Goal: Task Accomplishment & Management: Manage account settings

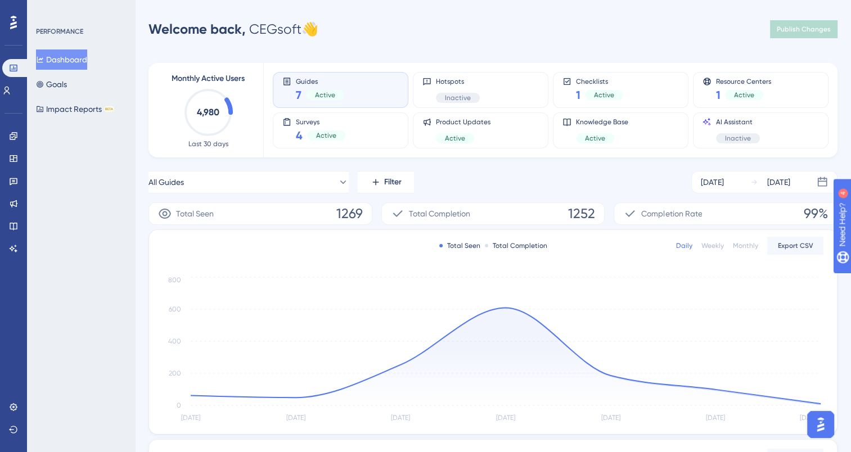
click at [52, 49] on button "Dashboard" at bounding box center [61, 59] width 51 height 20
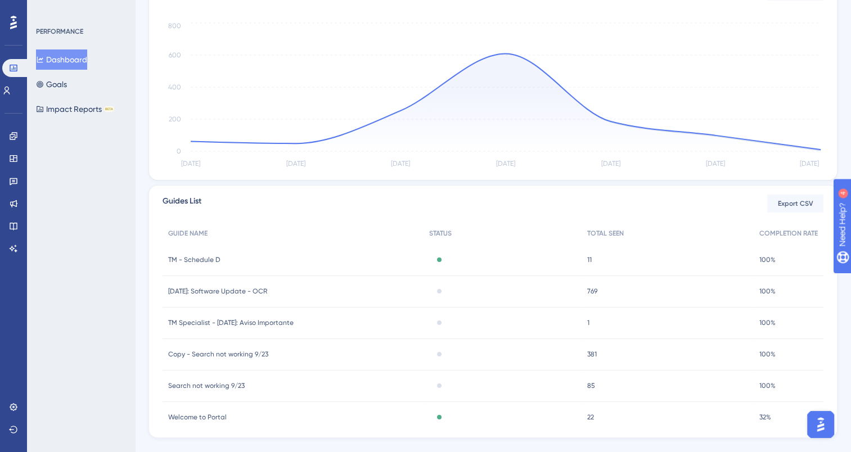
click at [16, 21] on icon at bounding box center [13, 22] width 7 height 13
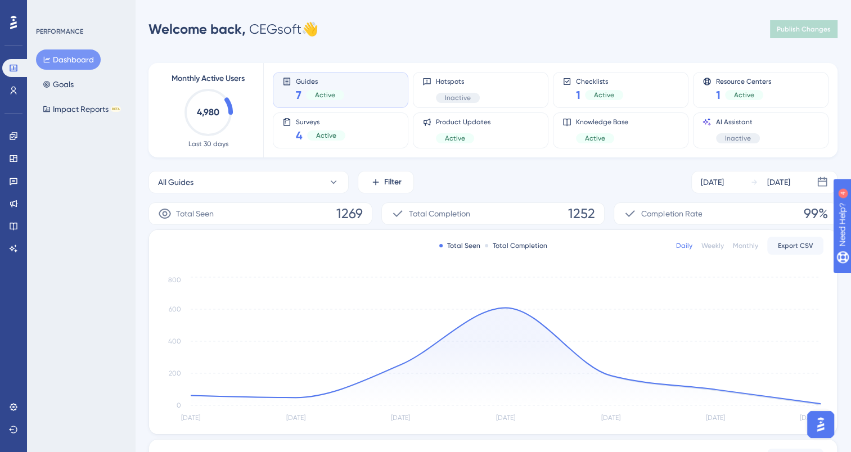
click at [357, 91] on div "Guides 7 Active" at bounding box center [340, 90] width 116 height 26
click at [354, 101] on div "Guides 7 Active" at bounding box center [340, 90] width 116 height 26
click at [330, 77] on span "Guides" at bounding box center [320, 81] width 48 height 8
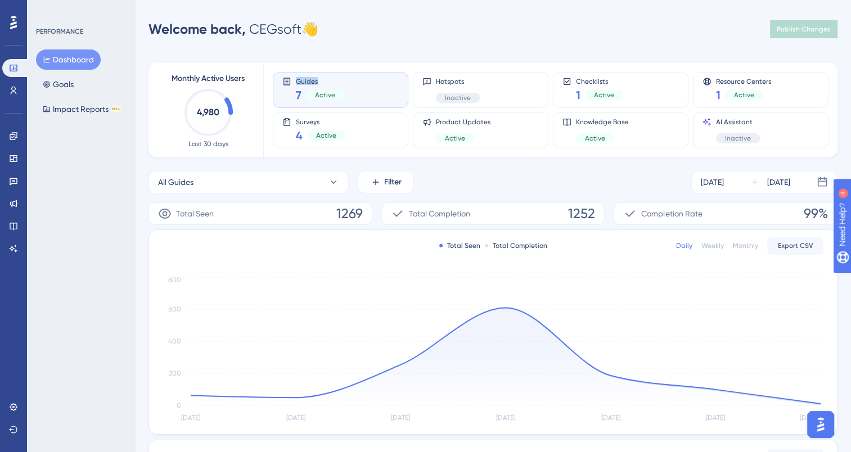
click at [330, 77] on span "Guides" at bounding box center [320, 81] width 48 height 8
click at [330, 76] on div "Guides 7 Active" at bounding box center [341, 90] width 136 height 36
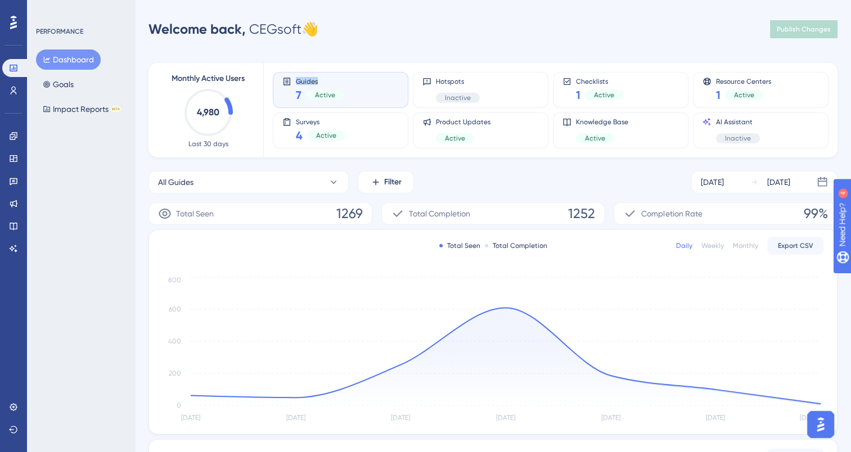
click at [330, 76] on div "Guides 7 Active" at bounding box center [341, 90] width 136 height 36
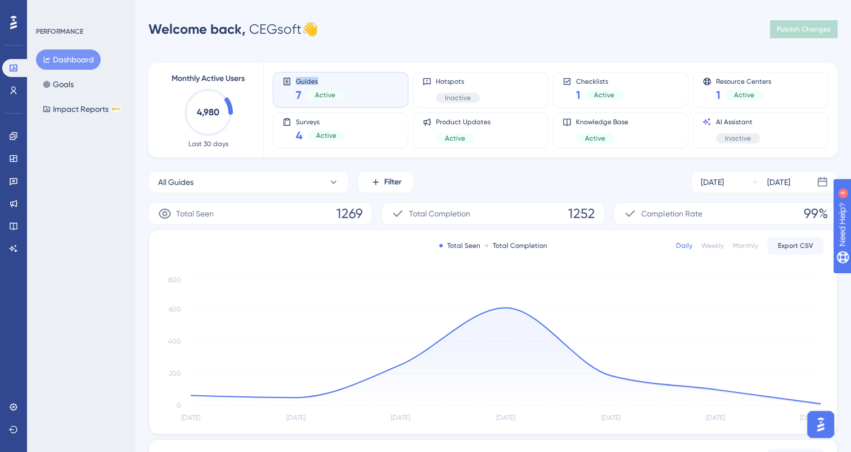
click at [330, 76] on div "Guides 7 Active" at bounding box center [341, 90] width 136 height 36
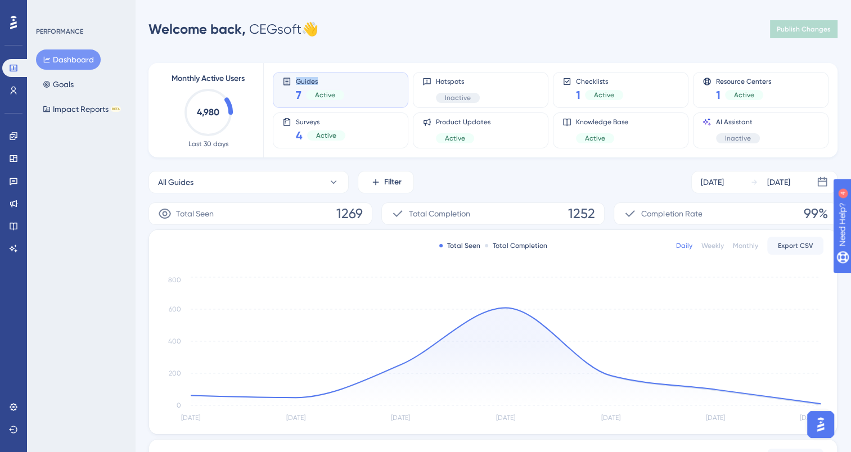
click at [330, 76] on div "Guides 7 Active" at bounding box center [341, 90] width 136 height 36
click at [4, 90] on link at bounding box center [13, 91] width 22 height 18
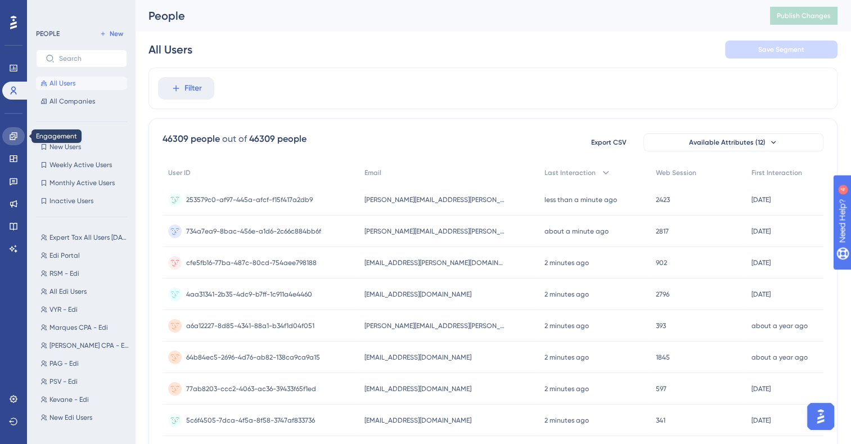
click at [10, 130] on link at bounding box center [13, 136] width 22 height 18
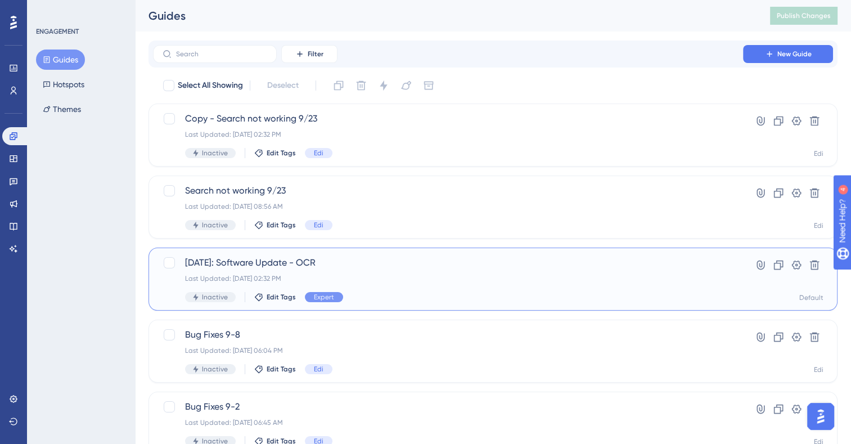
click at [369, 265] on span "[DATE]: Software Update - OCR" at bounding box center [448, 262] width 526 height 13
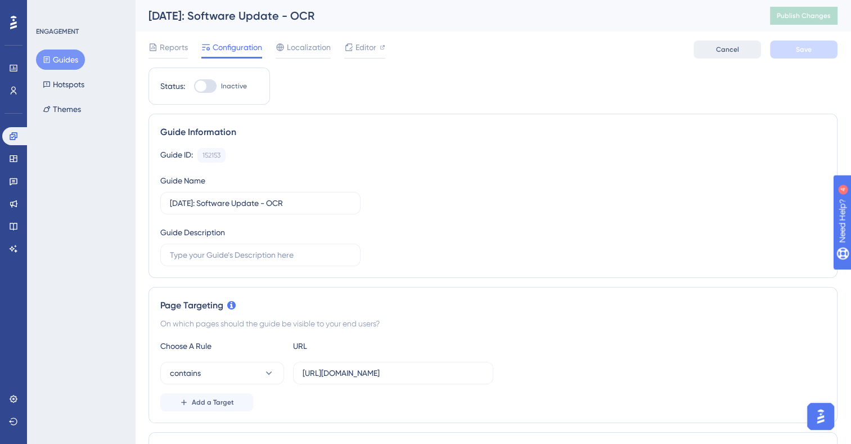
click at [734, 53] on span "Cancel" at bounding box center [727, 49] width 23 height 9
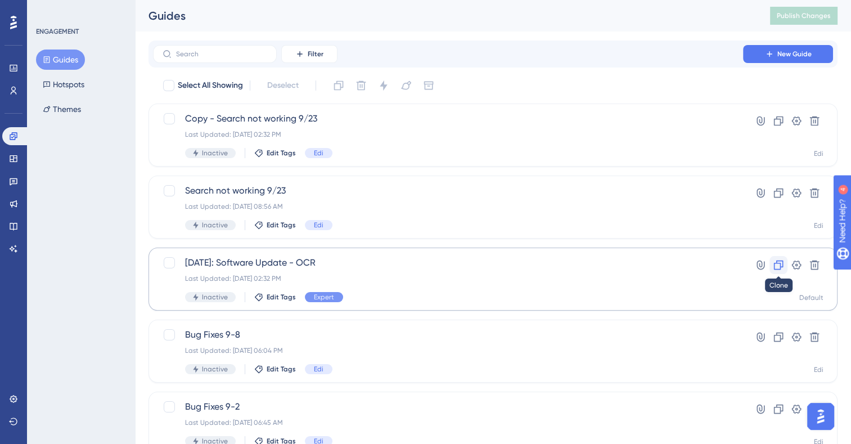
click at [777, 263] on icon at bounding box center [779, 265] width 10 height 10
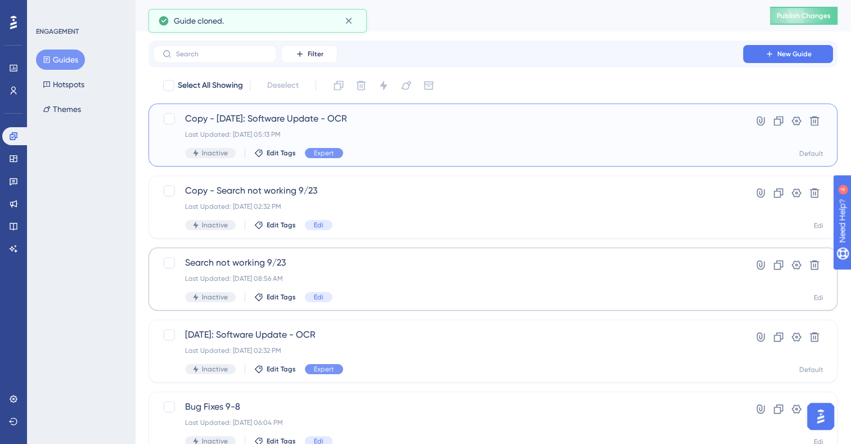
click at [345, 128] on div "Copy - [DATE]: Software Update - OCR Last Updated: [DATE] 05:13 PM Inactive Edi…" at bounding box center [448, 135] width 526 height 46
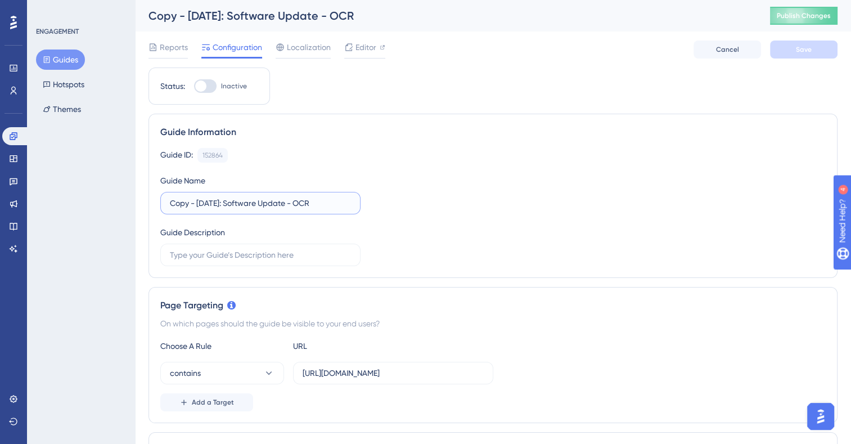
drag, startPoint x: 199, startPoint y: 205, endPoint x: 140, endPoint y: 206, distance: 59.1
drag, startPoint x: 187, startPoint y: 203, endPoint x: 179, endPoint y: 203, distance: 7.3
click at [179, 203] on input "[DATE]: Software Update - OCR" at bounding box center [260, 203] width 181 height 12
drag, startPoint x: 209, startPoint y: 201, endPoint x: 394, endPoint y: 215, distance: 185.1
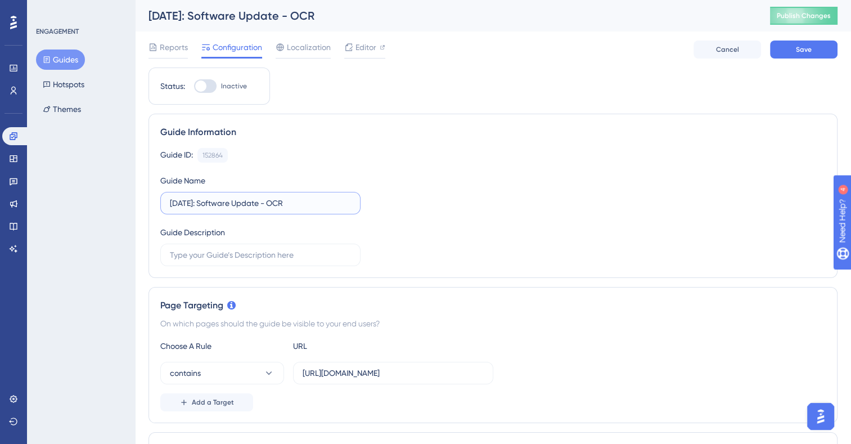
click at [394, 215] on div "Guide ID: 152864 Copy Guide Name [DATE]: Software Update - OCR Guide Description" at bounding box center [492, 207] width 665 height 118
type input "[DATE]: Update"
click at [360, 54] on div "Editor" at bounding box center [364, 49] width 41 height 18
click at [209, 85] on div at bounding box center [205, 85] width 22 height 13
click at [194, 86] on input "Inactive" at bounding box center [193, 86] width 1 height 1
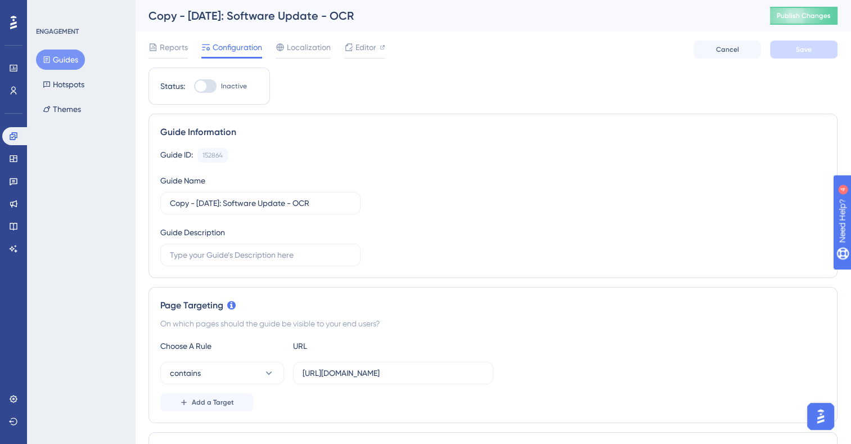
checkbox input "true"
click at [289, 209] on label "Copy - [DATE]: Software Update - OCR" at bounding box center [260, 203] width 200 height 22
click at [289, 209] on input "Copy - [DATE]: Software Update - OCR" at bounding box center [260, 203] width 181 height 12
click at [289, 209] on label "Copy - [DATE]: Software Update - OCR" at bounding box center [260, 203] width 200 height 22
click at [289, 209] on input "Copy - [DATE]: Software Update - OCR" at bounding box center [260, 203] width 181 height 12
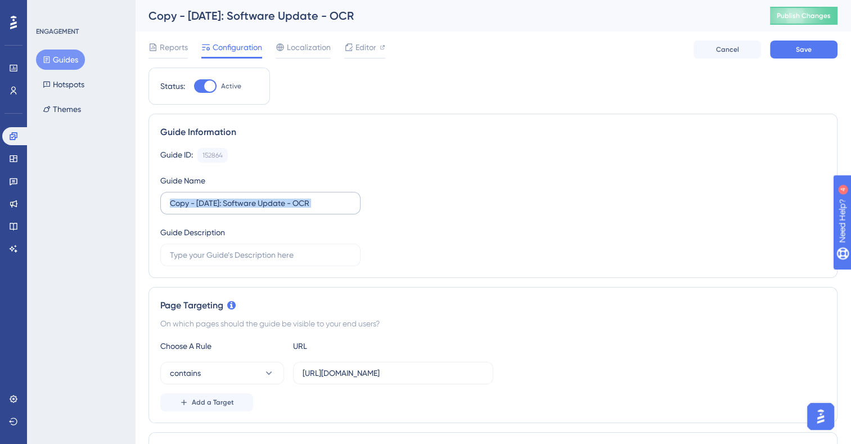
click at [289, 209] on label "Copy - [DATE]: Software Update - OCR" at bounding box center [260, 203] width 200 height 22
click at [289, 209] on input "Copy - [DATE]: Software Update - OCR" at bounding box center [260, 203] width 181 height 12
click at [289, 209] on label "Copy - [DATE]: Software Update - OCR" at bounding box center [260, 203] width 200 height 22
click at [289, 209] on input "Copy - [DATE]: Software Update - OCR" at bounding box center [260, 203] width 181 height 12
click at [289, 209] on label "Copy - [DATE]: Software Update - OCR" at bounding box center [260, 203] width 200 height 22
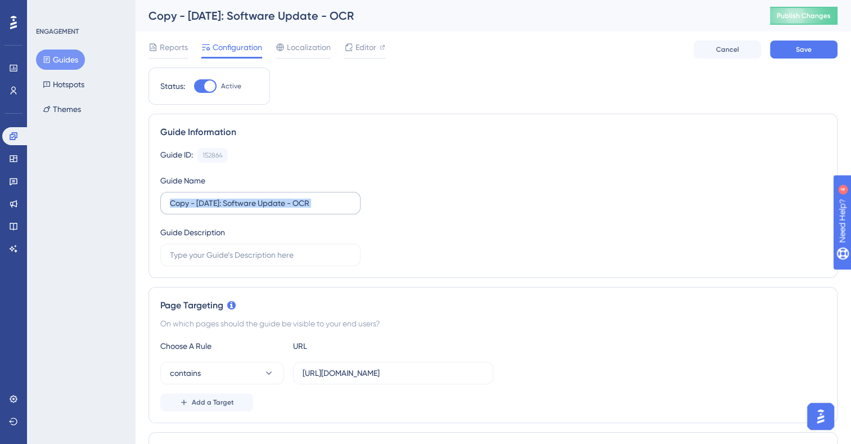
click at [289, 209] on input "Copy - [DATE]: Software Update - OCR" at bounding box center [260, 203] width 181 height 12
click at [289, 209] on label "Copy - [DATE]: Software Update - OCR" at bounding box center [260, 203] width 200 height 22
click at [289, 209] on input "Copy - [DATE]: Software Update - OCR" at bounding box center [260, 203] width 181 height 12
click at [300, 202] on input "Copy - [DATE]: Software Update - OCR" at bounding box center [260, 203] width 181 height 12
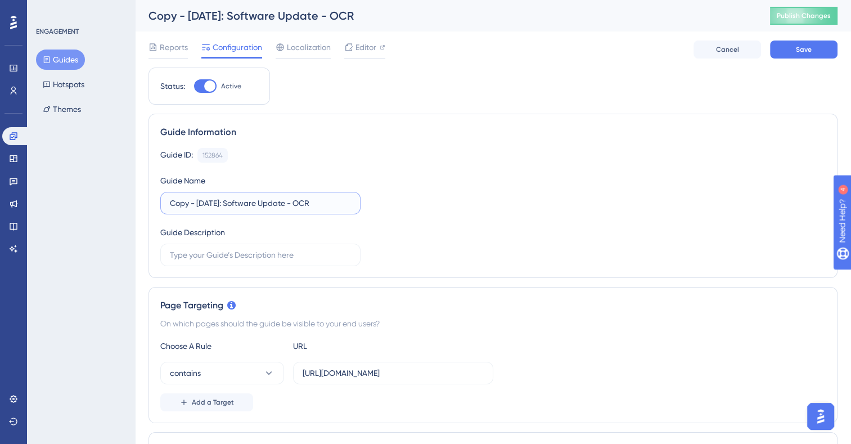
click at [300, 202] on input "Copy - [DATE]: Software Update - OCR" at bounding box center [260, 203] width 181 height 12
click at [202, 209] on label "Copy - [DATE]: Software Update - OCR" at bounding box center [260, 203] width 200 height 22
click at [202, 209] on input "Copy - [DATE]: Software Update - OCR" at bounding box center [260, 203] width 181 height 12
click at [197, 201] on input "Copy - [DATE]: Software Update - OCR" at bounding box center [260, 203] width 181 height 12
drag, startPoint x: 197, startPoint y: 201, endPoint x: 132, endPoint y: 202, distance: 64.7
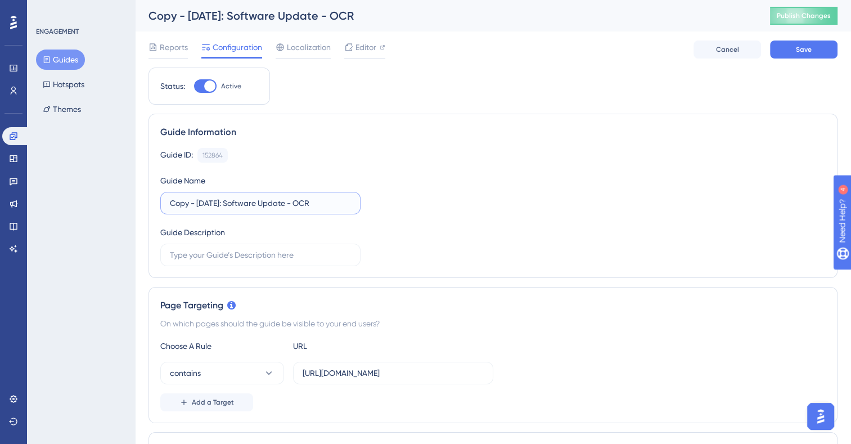
drag, startPoint x: 210, startPoint y: 200, endPoint x: 386, endPoint y: 196, distance: 176.1
click at [386, 196] on div "Guide ID: 152864 Copy Guide Name [DATE]: Software Update - OCR Guide Description" at bounding box center [492, 207] width 665 height 118
type input "[DATE]: Update CORP"
click at [785, 54] on button "Save" at bounding box center [803, 49] width 67 height 18
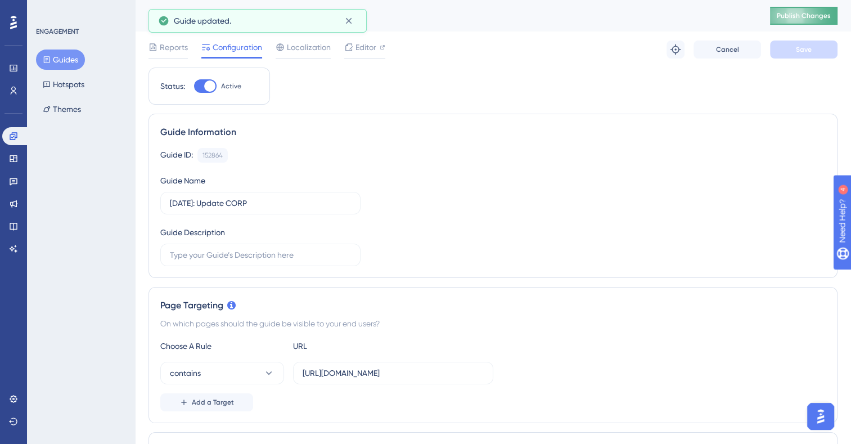
click at [789, 13] on span "Publish Changes" at bounding box center [804, 15] width 54 height 9
